Goal: Task Accomplishment & Management: Manage account settings

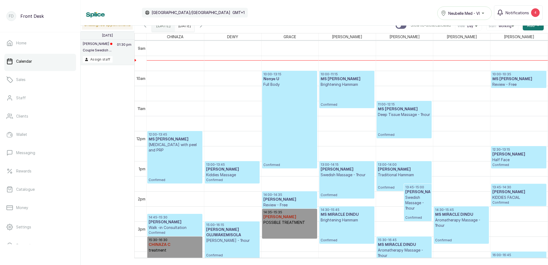
scroll to position [270, 0]
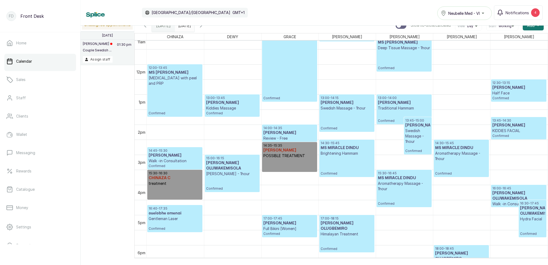
click at [183, 155] on h3 "[PERSON_NAME]" at bounding box center [174, 155] width 52 height 5
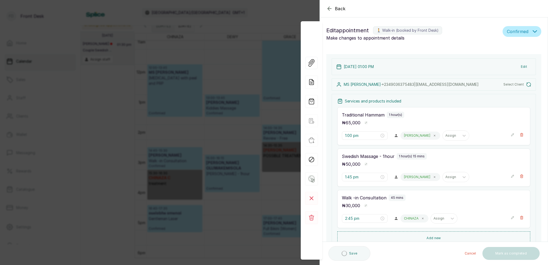
scroll to position [0, 0]
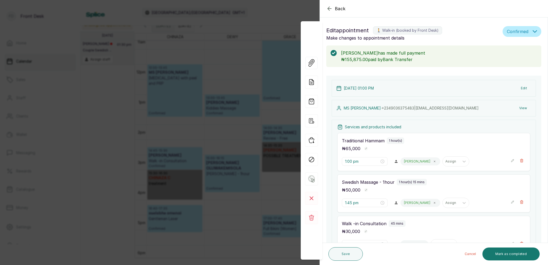
click at [326, 7] on icon "button" at bounding box center [329, 8] width 6 height 6
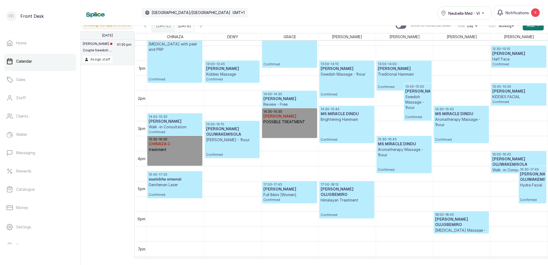
scroll to position [370, 0]
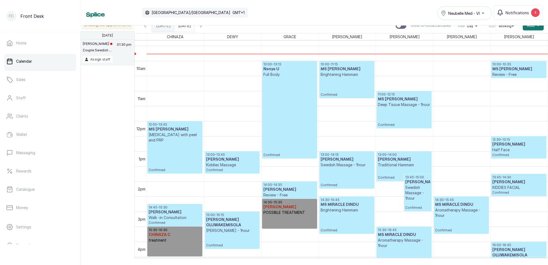
click at [286, 189] on h3 "[PERSON_NAME]" at bounding box center [289, 189] width 52 height 5
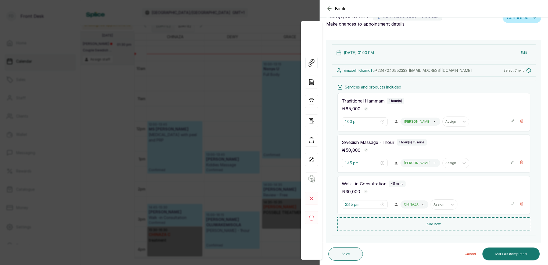
type input "2:00 pm"
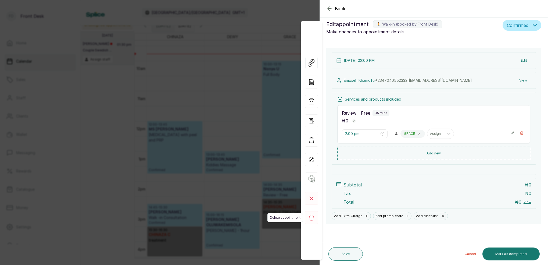
click at [312, 217] on icon at bounding box center [311, 217] width 5 height 6
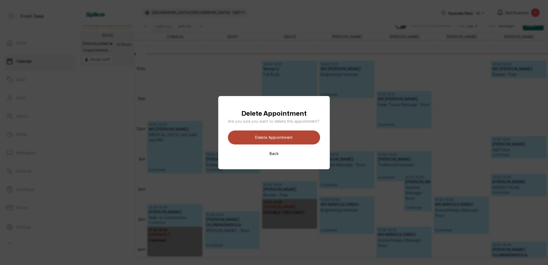
click at [282, 136] on button "Delete appointment" at bounding box center [274, 137] width 92 height 14
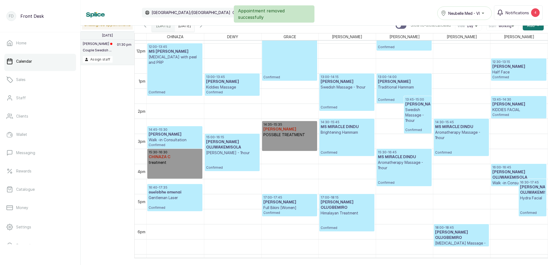
click at [281, 127] on h3 "[PERSON_NAME]" at bounding box center [289, 128] width 52 height 5
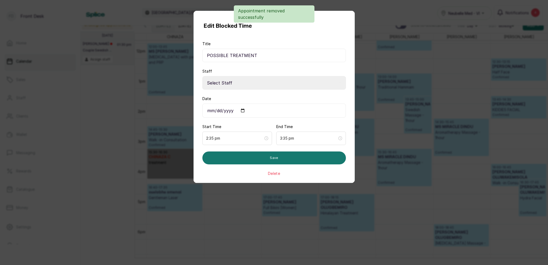
select select "0dda9384-b0f4-4bc9-b8b8-992e6a5abe22"
click at [437, 137] on div "Edit Blocked Time Title POSSIBLE TREATMENT Staff Select Staff [PERSON_NAME] - A…" at bounding box center [274, 132] width 548 height 265
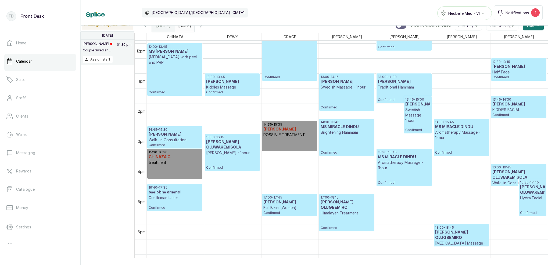
click at [285, 131] on h3 "[PERSON_NAME]" at bounding box center [289, 128] width 52 height 5
select select "0dda9384-b0f4-4bc9-b8b8-992e6a5abe22"
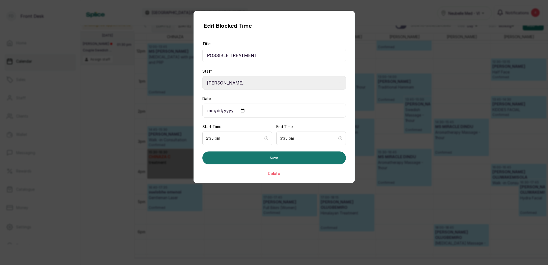
click at [402, 142] on div "Edit Blocked Time Title POSSIBLE TREATMENT Staff Select Staff [PERSON_NAME] - A…" at bounding box center [274, 132] width 548 height 265
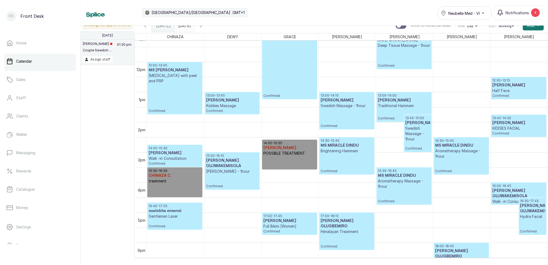
click at [289, 157] on div "14:35 - 15:35 GRACE G POSSIBLE TREATMENT" at bounding box center [289, 154] width 52 height 27
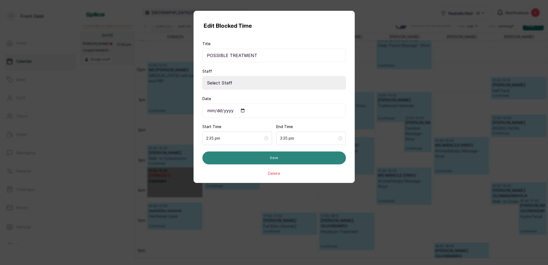
select select "0dda9384-b0f4-4bc9-b8b8-992e6a5abe22"
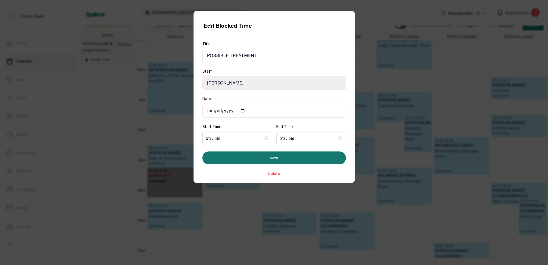
click at [275, 173] on button "Delete" at bounding box center [274, 173] width 12 height 5
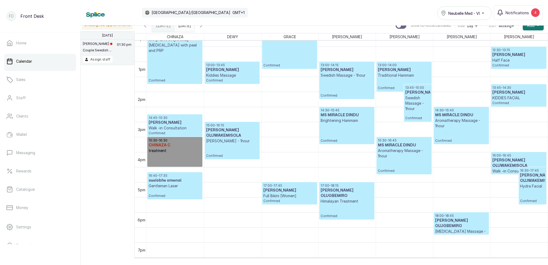
scroll to position [366, 0]
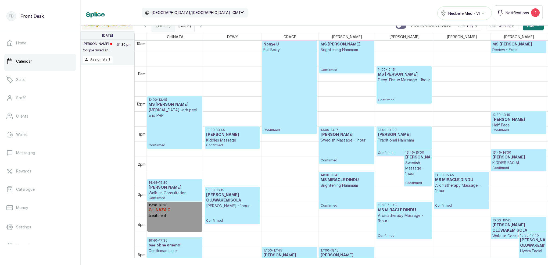
click at [191, 26] on icon "calender simple" at bounding box center [189, 24] width 4 height 4
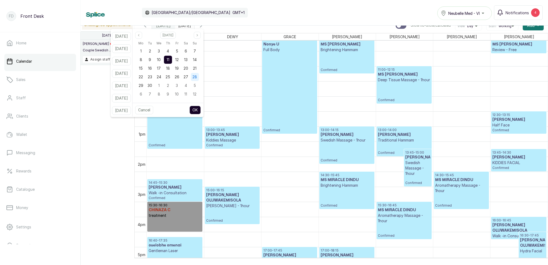
drag, startPoint x: 202, startPoint y: 58, endPoint x: 204, endPoint y: 80, distance: 21.8
click at [197, 58] on span "14" at bounding box center [195, 59] width 4 height 5
click at [201, 107] on button "OK" at bounding box center [194, 110] width 11 height 9
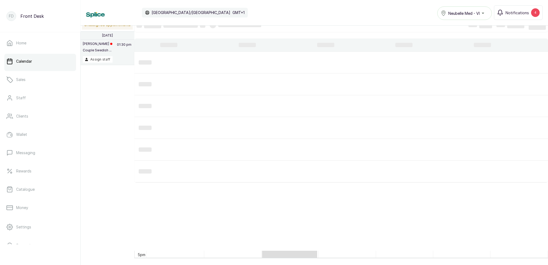
type input "[DATE]"
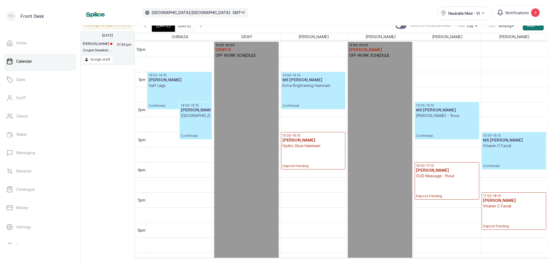
scroll to position [360, 0]
click at [162, 28] on span "[DATE]" at bounding box center [163, 25] width 15 height 6
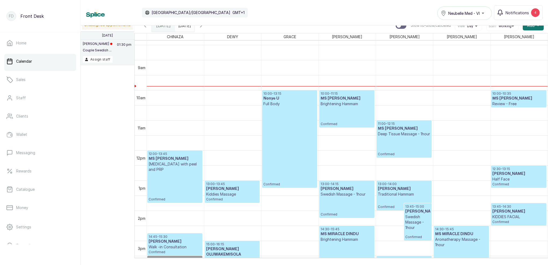
scroll to position [404, 0]
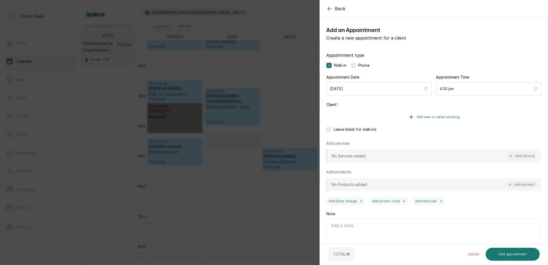
click at [460, 118] on button "Add new or select existing" at bounding box center [433, 116] width 215 height 15
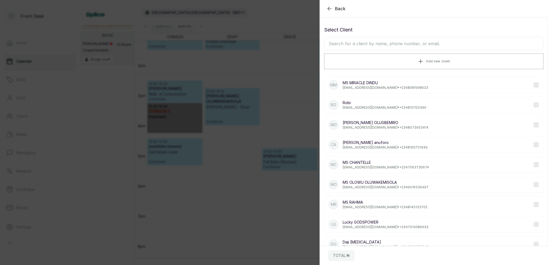
click at [400, 45] on input "text" at bounding box center [433, 43] width 219 height 13
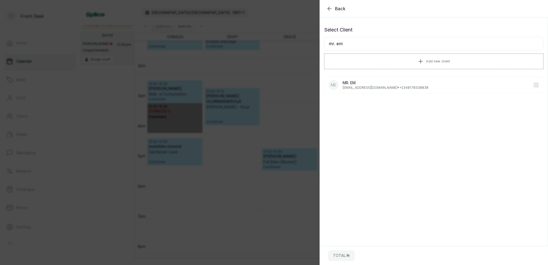
type input "mr. em"
click at [379, 88] on p "[EMAIL_ADDRESS][DOMAIN_NAME] • [PHONE_NUMBER]" at bounding box center [385, 87] width 86 height 4
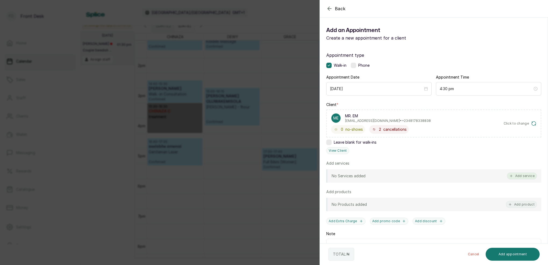
click at [520, 175] on button "Add service" at bounding box center [521, 175] width 30 height 7
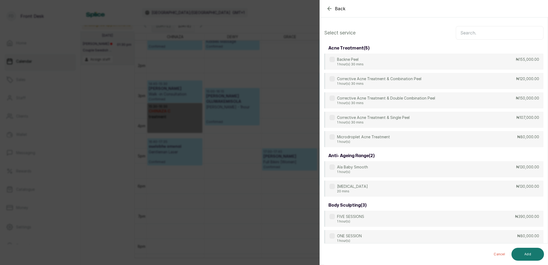
scroll to position [0, 0]
click at [482, 33] on input "text" at bounding box center [499, 32] width 88 height 13
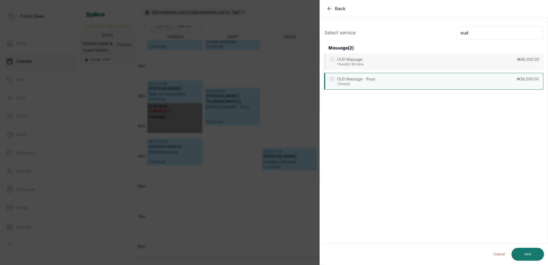
type input "oud"
click at [375, 78] on p "OUD Massage - 1hour" at bounding box center [356, 78] width 38 height 5
click at [533, 255] on button "Add" at bounding box center [527, 253] width 32 height 13
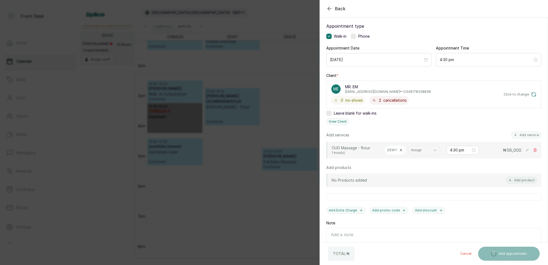
scroll to position [31, 0]
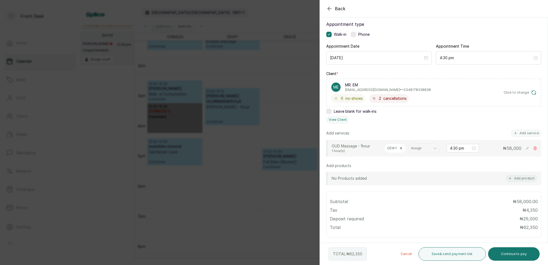
click at [523, 133] on button "Add service" at bounding box center [526, 132] width 30 height 7
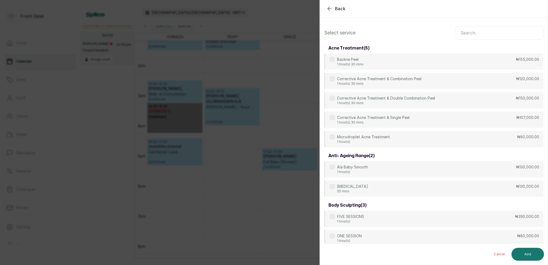
click at [471, 34] on input "text" at bounding box center [499, 32] width 88 height 13
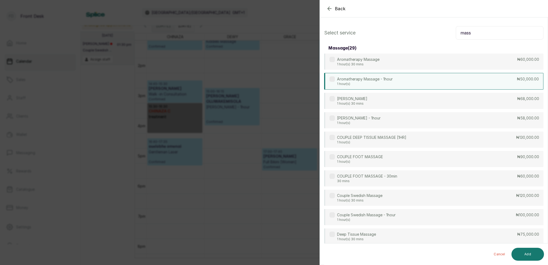
type input "mass"
drag, startPoint x: 385, startPoint y: 84, endPoint x: 394, endPoint y: 86, distance: 9.1
click at [385, 84] on p "1 hour(s)" at bounding box center [365, 84] width 56 height 4
click at [528, 255] on button "Add" at bounding box center [527, 253] width 32 height 13
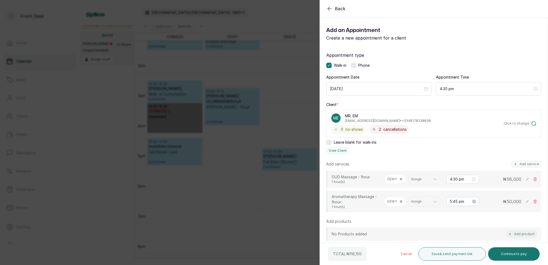
click at [456, 200] on input "5:45 pm" at bounding box center [459, 201] width 21 height 6
click at [452, 159] on div "04" at bounding box center [453, 159] width 13 height 8
drag, startPoint x: 469, startPoint y: 142, endPoint x: 473, endPoint y: 151, distance: 10.3
click at [469, 142] on div "30" at bounding box center [469, 144] width 13 height 8
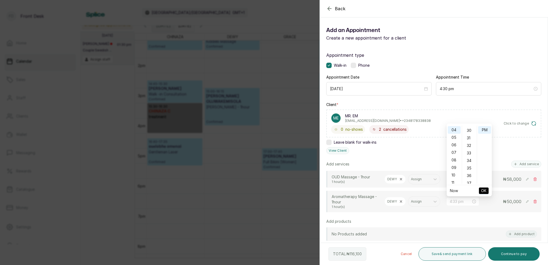
type input "4:30 pm"
click at [483, 191] on span "OK" at bounding box center [483, 190] width 5 height 10
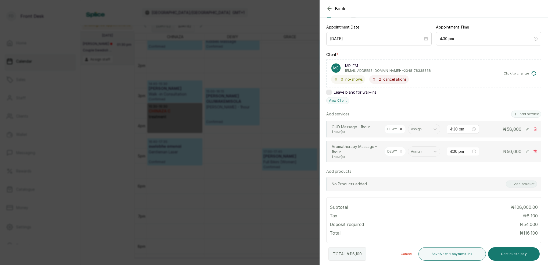
scroll to position [58, 0]
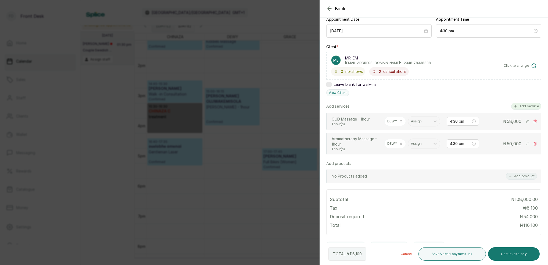
click at [526, 106] on button "Add service" at bounding box center [526, 106] width 30 height 7
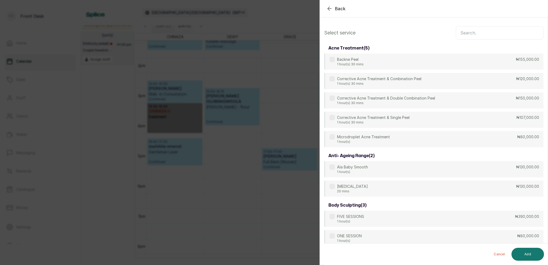
scroll to position [0, 0]
click at [466, 35] on input "text" at bounding box center [499, 32] width 88 height 13
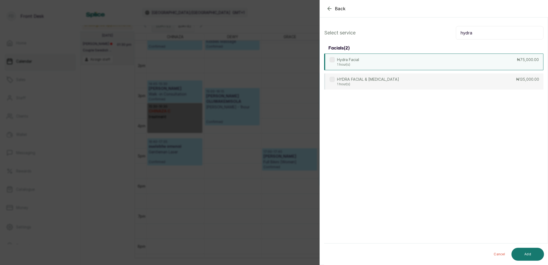
type input "hydra"
click at [366, 62] on div "Hydra Facial 1 hour(s) ₦75,000.00" at bounding box center [433, 61] width 219 height 17
click at [529, 256] on button "Add" at bounding box center [527, 253] width 32 height 13
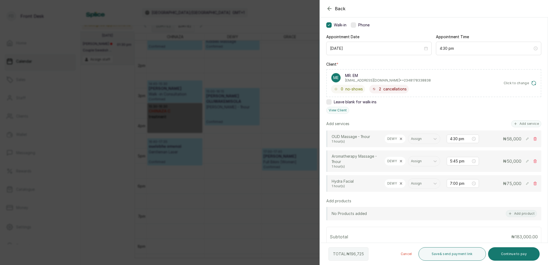
scroll to position [43, 0]
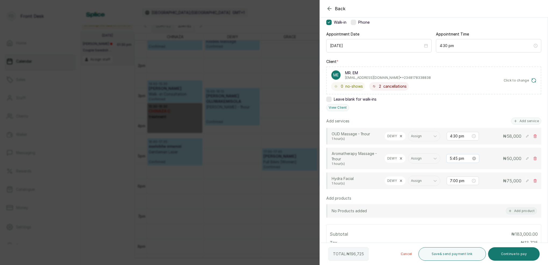
click at [455, 158] on input "5:45 pm" at bounding box center [459, 158] width 21 height 6
drag, startPoint x: 454, startPoint y: 195, endPoint x: 473, endPoint y: 195, distance: 19.6
click at [454, 195] on div "04" at bounding box center [453, 195] width 13 height 8
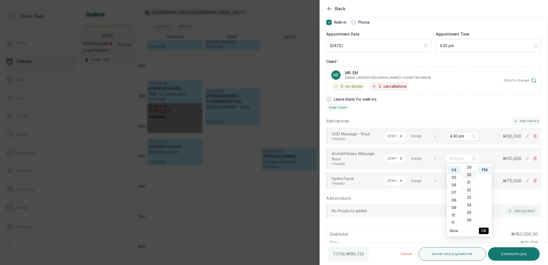
click at [471, 175] on div "30" at bounding box center [469, 175] width 13 height 8
type input "4:30 pm"
click at [481, 231] on span "OK" at bounding box center [483, 230] width 5 height 10
click at [456, 179] on input "7:00 pm" at bounding box center [459, 181] width 21 height 6
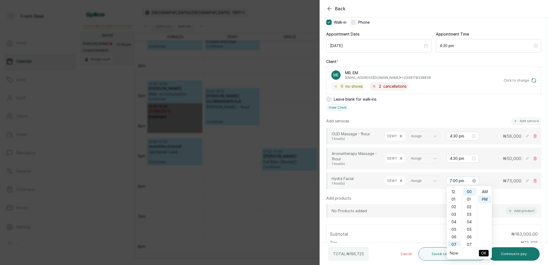
scroll to position [7, 0]
drag, startPoint x: 452, startPoint y: 204, endPoint x: 461, endPoint y: 209, distance: 9.8
click at [452, 204] on div "04" at bounding box center [453, 205] width 13 height 8
click at [467, 223] on div "45" at bounding box center [469, 224] width 13 height 8
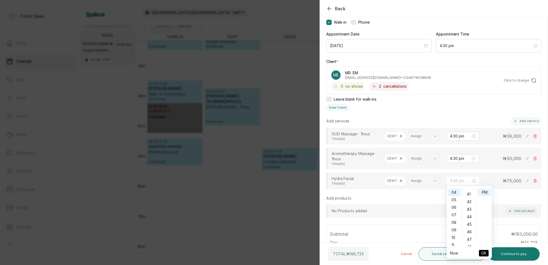
scroll to position [337, 0]
type input "4:45 pm"
click at [484, 253] on span "OK" at bounding box center [483, 253] width 5 height 10
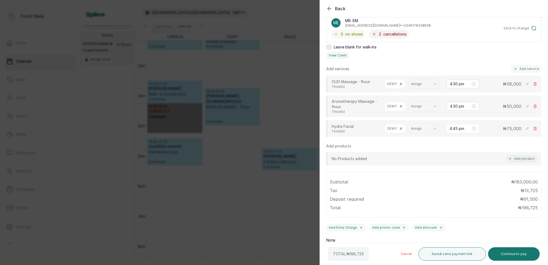
scroll to position [103, 0]
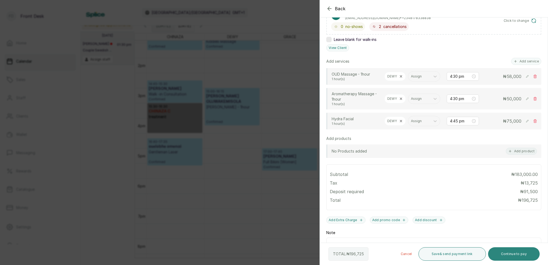
click at [513, 253] on button "Continue to pay" at bounding box center [514, 253] width 52 height 13
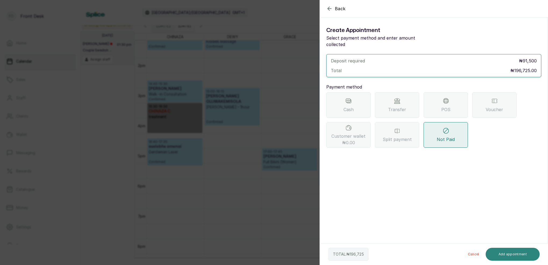
scroll to position [0, 0]
click at [407, 102] on div "Transfer" at bounding box center [397, 105] width 44 height 26
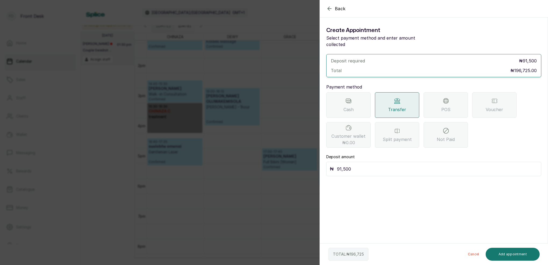
click at [358, 165] on input "91,500" at bounding box center [437, 169] width 201 height 8
type input "9"
type input "96,725"
click at [516, 252] on button "Add appointment" at bounding box center [512, 253] width 54 height 13
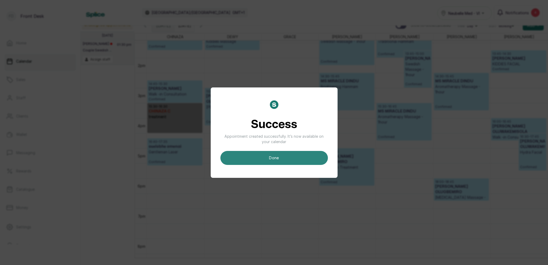
click at [295, 162] on button "done" at bounding box center [273, 158] width 107 height 14
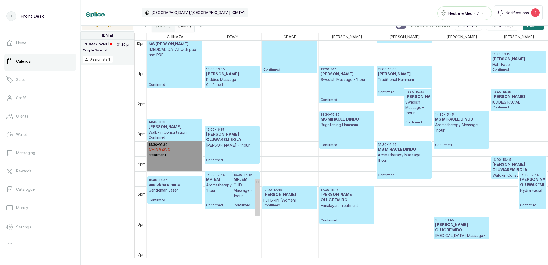
scroll to position [379, 0]
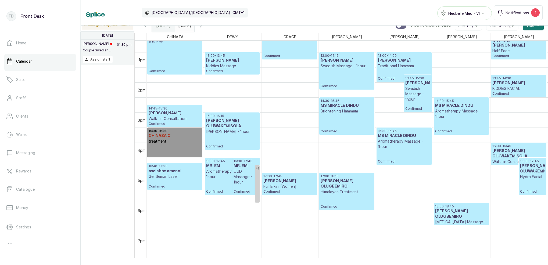
click at [241, 172] on p "OUD Massage - 1hour" at bounding box center [245, 176] width 25 height 16
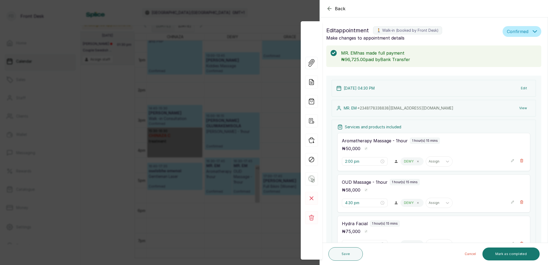
type input "4:30 pm"
click at [418, 201] on icon at bounding box center [417, 202] width 3 height 3
click at [413, 202] on div "Assign" at bounding box center [408, 203] width 11 height 4
click at [407, 226] on div "[PERSON_NAME]" at bounding box center [414, 231] width 54 height 10
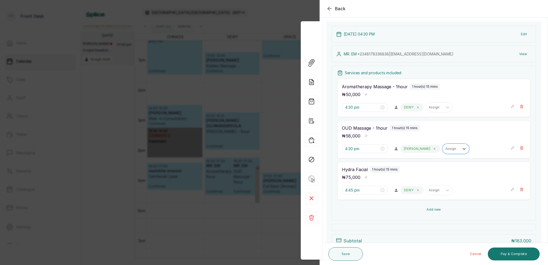
scroll to position [72, 0]
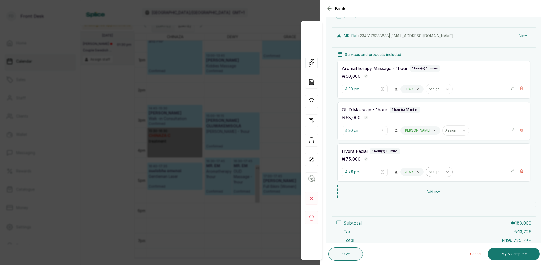
click at [418, 172] on icon at bounding box center [417, 171] width 1 height 1
click at [414, 171] on div at bounding box center [408, 171] width 11 height 5
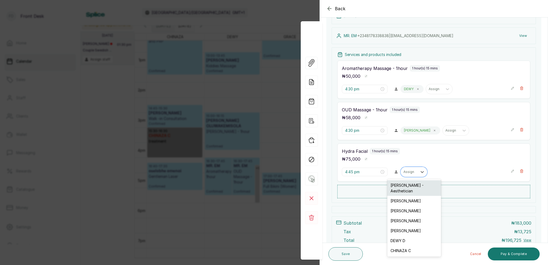
click at [413, 184] on div "[PERSON_NAME] - Aesthetician" at bounding box center [414, 188] width 54 height 16
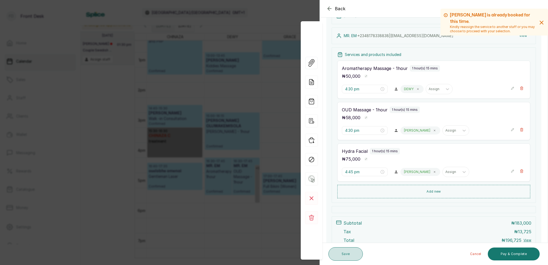
click at [353, 255] on button "Save" at bounding box center [345, 253] width 34 height 13
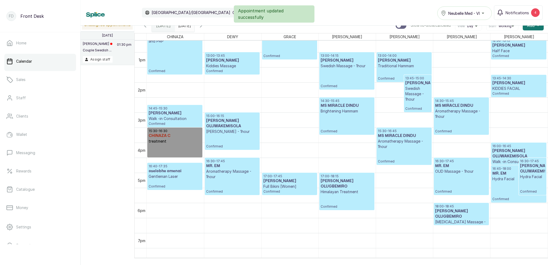
click at [495, 193] on div "16:45 - 18:00 MR. EM Hydra Facial Confirmed" at bounding box center [518, 183] width 52 height 35
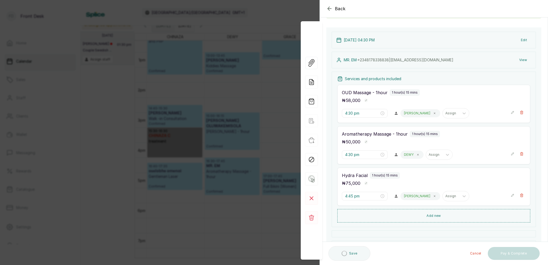
scroll to position [55, 0]
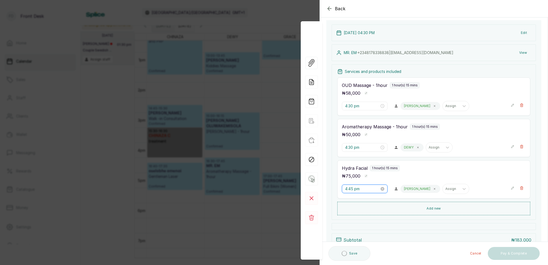
click at [346, 187] on input "4:45 pm" at bounding box center [362, 189] width 34 height 6
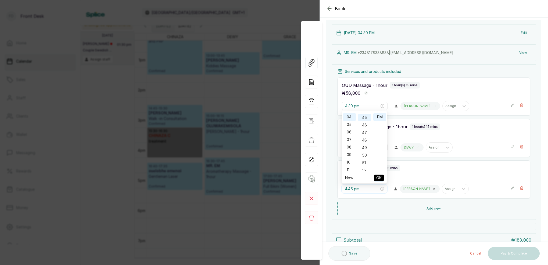
scroll to position [338, 0]
drag, startPoint x: 349, startPoint y: 124, endPoint x: 353, endPoint y: 125, distance: 4.0
click at [349, 124] on div "05" at bounding box center [349, 125] width 13 height 8
type input "5:45 pm"
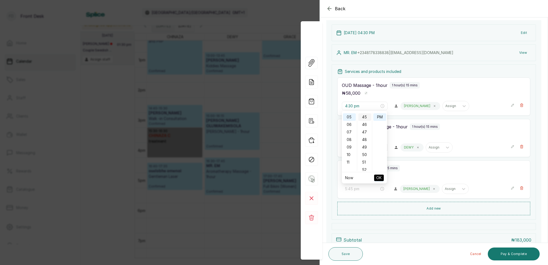
drag, startPoint x: 364, startPoint y: 117, endPoint x: 373, endPoint y: 119, distance: 9.1
click at [364, 117] on div "45" at bounding box center [364, 117] width 13 height 8
click at [379, 118] on div "PM" at bounding box center [379, 117] width 13 height 8
drag, startPoint x: 380, startPoint y: 178, endPoint x: 389, endPoint y: 178, distance: 9.4
click at [380, 178] on span "OK" at bounding box center [378, 177] width 5 height 10
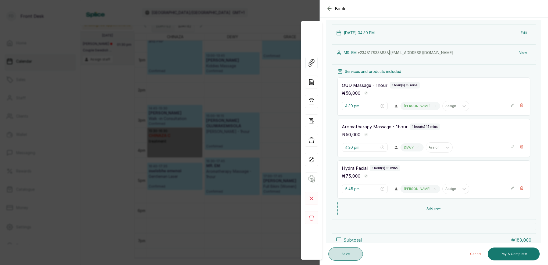
click at [345, 250] on button "Save" at bounding box center [345, 253] width 34 height 13
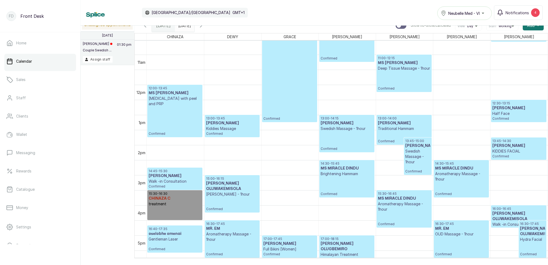
scroll to position [317, 0]
click at [514, 13] on span "Notifications" at bounding box center [516, 13] width 23 height 6
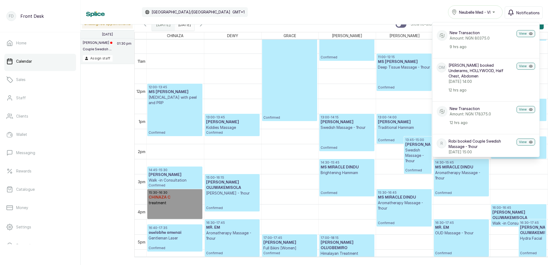
scroll to position [56, 0]
click at [529, 8] on button "Notifications" at bounding box center [523, 12] width 38 height 12
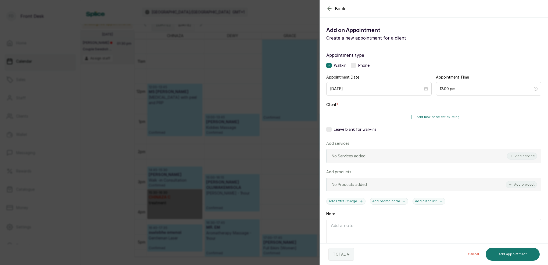
click at [444, 115] on span "Add new or select existing" at bounding box center [437, 117] width 43 height 4
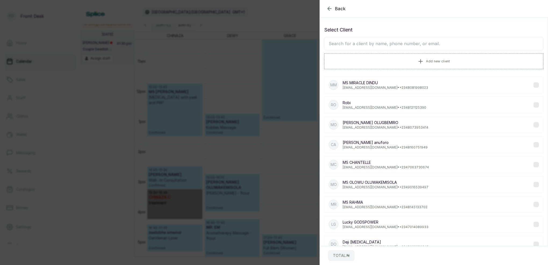
click at [433, 45] on input "text" at bounding box center [433, 43] width 219 height 13
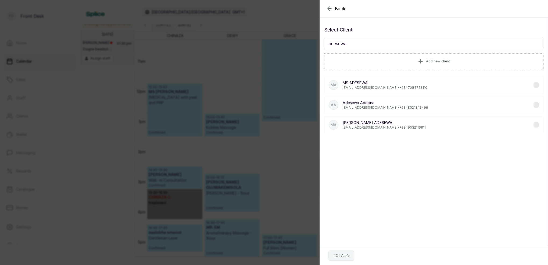
type input "Adesewa"
drag, startPoint x: 433, startPoint y: 45, endPoint x: 359, endPoint y: 107, distance: 96.1
click at [359, 107] on p "[EMAIL_ADDRESS][DOMAIN_NAME] • [PHONE_NUMBER]" at bounding box center [384, 107] width 85 height 4
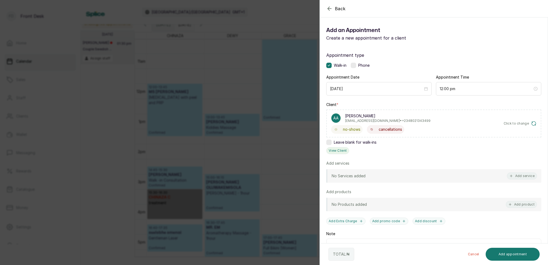
click at [339, 148] on button "View Client" at bounding box center [337, 150] width 23 height 7
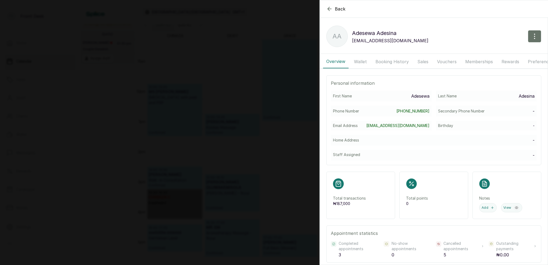
click at [400, 61] on button "Booking History" at bounding box center [392, 61] width 40 height 13
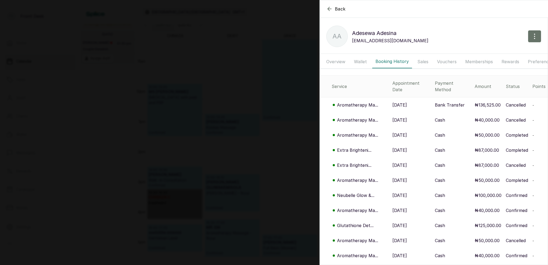
click at [360, 102] on p "Aromatherapy Ma..." at bounding box center [357, 105] width 41 height 6
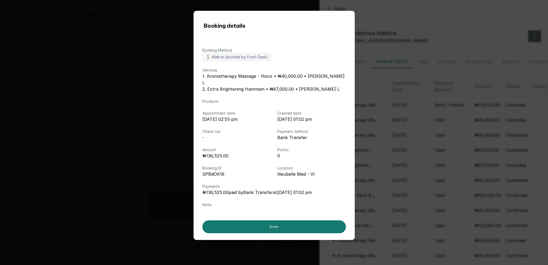
click at [441, 92] on div "Booking details Booking Method 🚶 Walk-in (booked by Front Desk) Services 1. Aro…" at bounding box center [274, 132] width 548 height 265
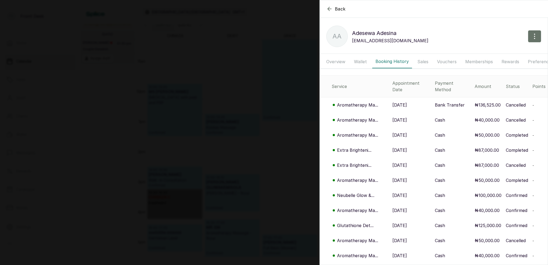
click at [292, 82] on div "Back [PERSON_NAME] AA [PERSON_NAME] [EMAIL_ADDRESS][DOMAIN_NAME] Overview Walle…" at bounding box center [274, 132] width 548 height 265
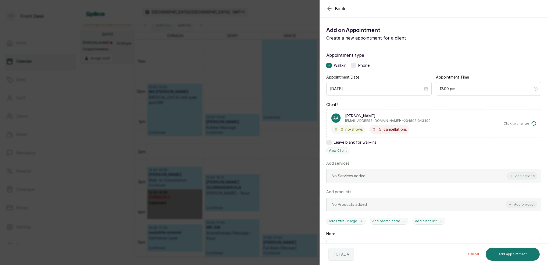
click at [292, 82] on div "Back Add Appointment Add an Appointment Create a new appointment for a client A…" at bounding box center [274, 132] width 548 height 265
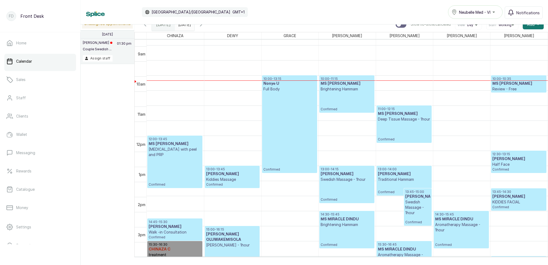
scroll to position [264, 0]
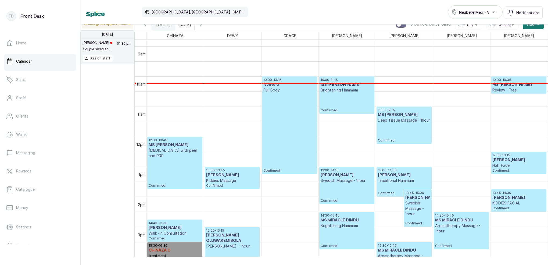
click at [300, 131] on div "10:00 - 13:15 Nonye U Full Body Confirmed" at bounding box center [289, 125] width 52 height 95
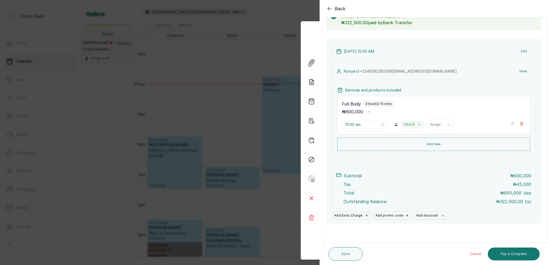
scroll to position [37, 0]
click at [253, 30] on div "Back Appointment Details Edit appointment 🚶 Walk-in (booked by Front Desk) Make…" at bounding box center [274, 132] width 548 height 265
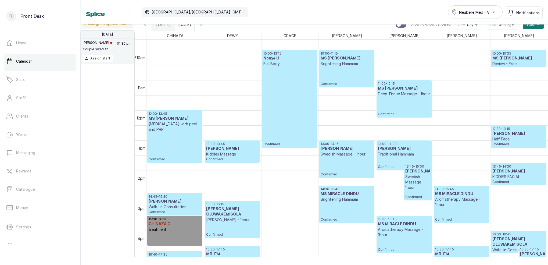
scroll to position [291, 0]
click at [362, 67] on div "10:00 - 11:15 MS [PERSON_NAME] OGHENEME Brightening Hammam Confirmed" at bounding box center [346, 68] width 52 height 35
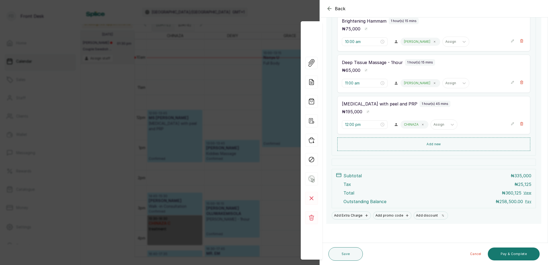
scroll to position [119, 0]
click at [230, 77] on div "Back Appointment Details Edit appointment 🚶 Walk-in (booked by Front Desk) Make…" at bounding box center [274, 132] width 548 height 265
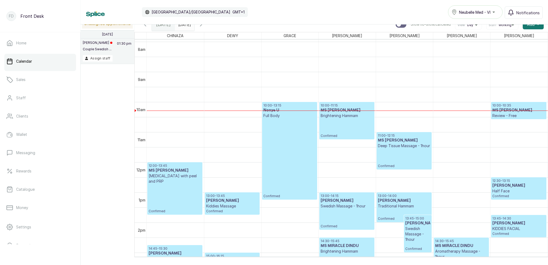
scroll to position [238, 0]
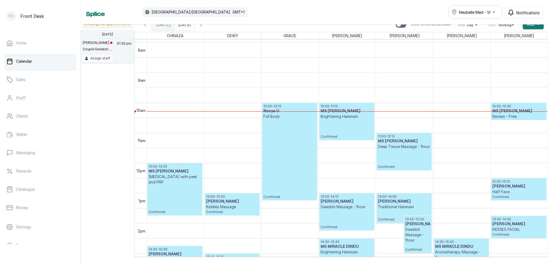
click at [527, 12] on span "Notifications" at bounding box center [527, 13] width 23 height 6
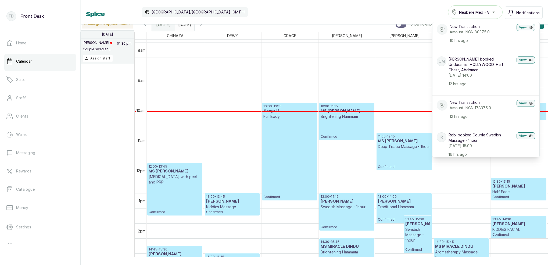
scroll to position [59, 0]
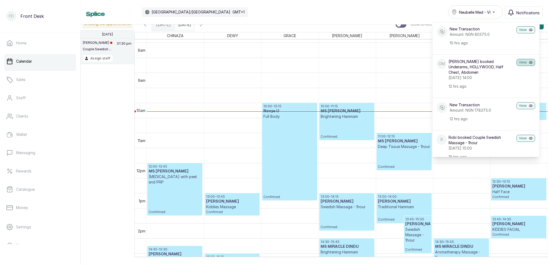
click at [524, 63] on button "View" at bounding box center [525, 62] width 19 height 7
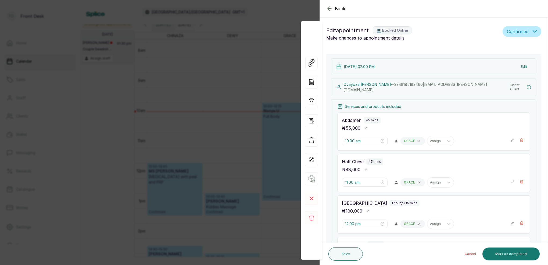
type input "2:00 pm"
type input "2:45 pm"
type input "3:30 pm"
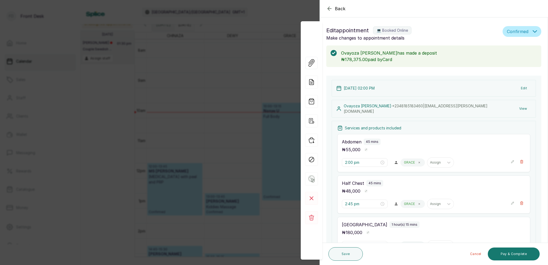
drag, startPoint x: 270, startPoint y: 32, endPoint x: 439, endPoint y: 52, distance: 169.4
click at [271, 33] on div "Back Appointment Details Edit appointment 💻 Booked Online Make changes to appoi…" at bounding box center [274, 132] width 548 height 265
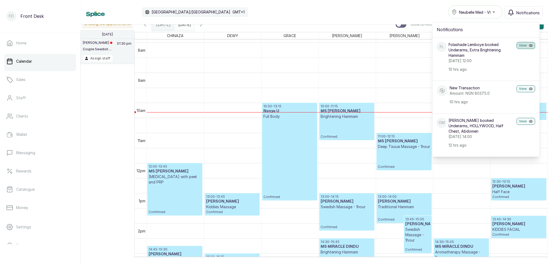
click at [526, 45] on button "View" at bounding box center [525, 45] width 19 height 7
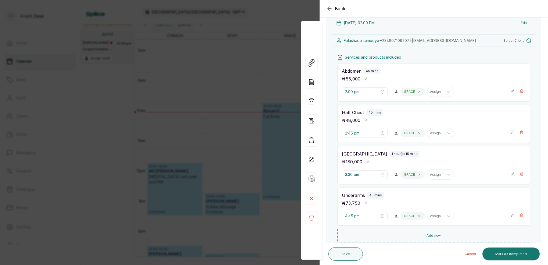
type input "12:00 pm"
type input "1:15 pm"
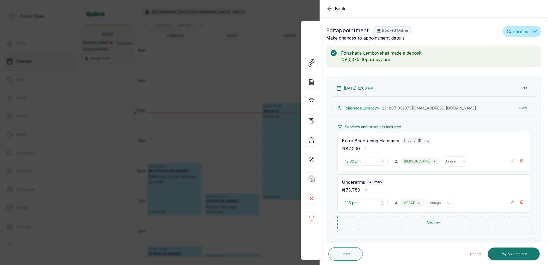
click at [280, 47] on div "Back Appointment Details Edit appointment 💻 Booked Online Make changes to appoi…" at bounding box center [274, 132] width 548 height 265
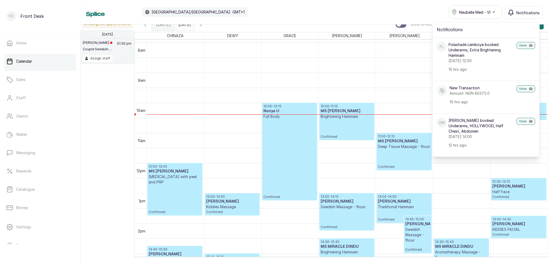
click at [518, 12] on span "Notifications" at bounding box center [527, 13] width 23 height 6
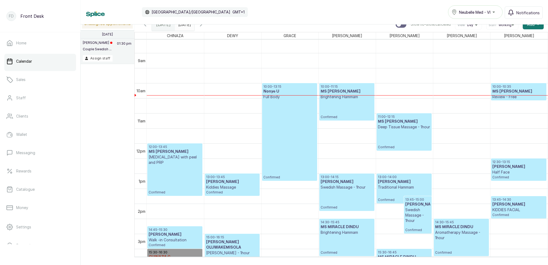
scroll to position [259, 0]
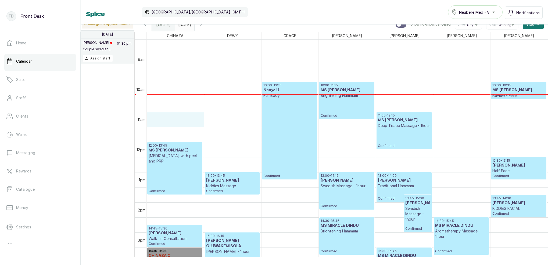
drag, startPoint x: 163, startPoint y: 113, endPoint x: 158, endPoint y: 118, distance: 6.8
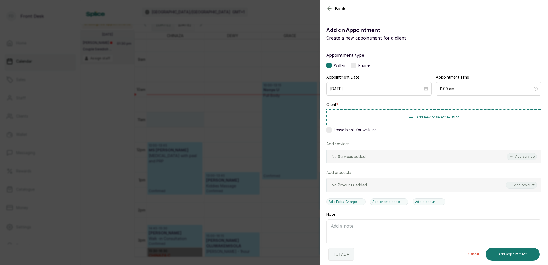
click at [171, 96] on div "Back Add Appointment Add an Appointment Create a new appointment for a client A…" at bounding box center [274, 132] width 548 height 265
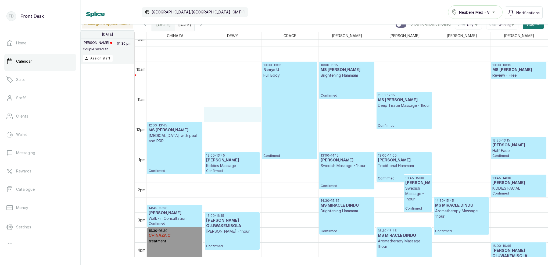
scroll to position [278, 0]
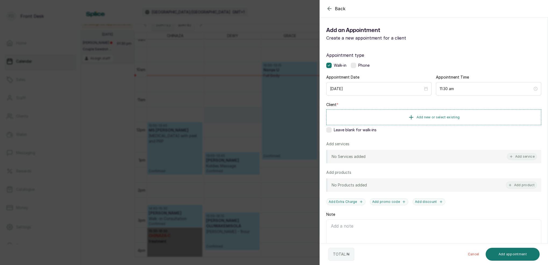
drag, startPoint x: 526, startPoint y: 159, endPoint x: 528, endPoint y: 156, distance: 3.7
click at [526, 159] on button "Add service" at bounding box center [521, 156] width 30 height 7
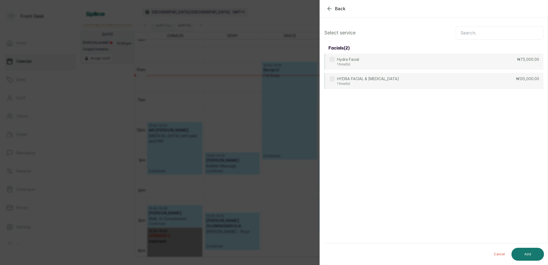
click at [485, 32] on input "text" at bounding box center [499, 32] width 88 height 13
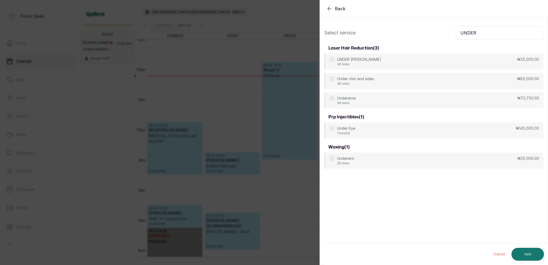
type input "UNDER"
click at [212, 94] on div "Back Add Appointment Select service UNDER laser hair reduction ( 3 ) UNDER CHIN…" at bounding box center [274, 132] width 548 height 265
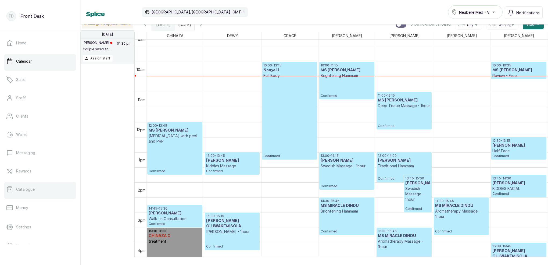
click at [32, 191] on link "Catalogue" at bounding box center [40, 189] width 72 height 15
